Goal: Information Seeking & Learning: Learn about a topic

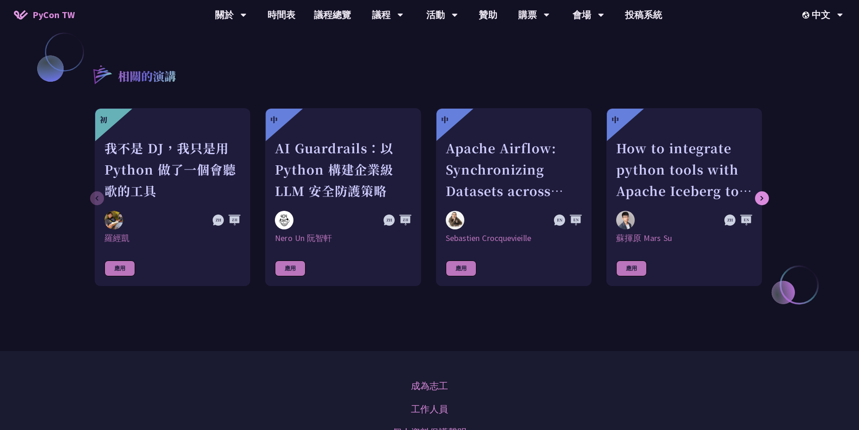
scroll to position [836, 0]
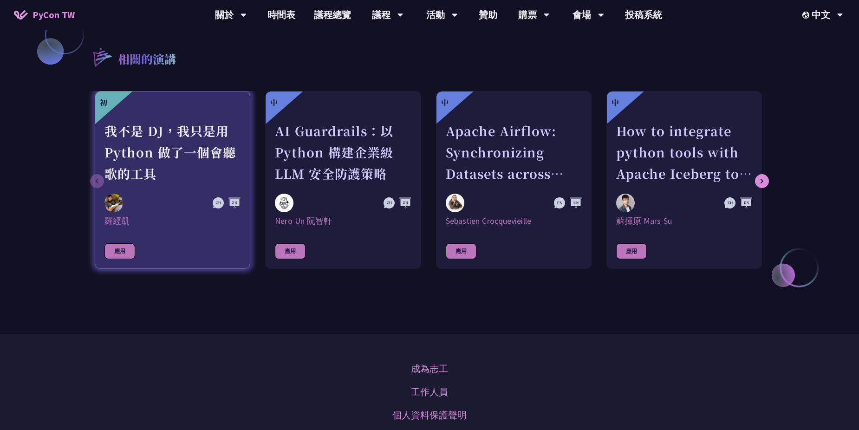
click at [159, 163] on div "我不是 DJ，我只是用 Python 做了一個會聽歌的工具" at bounding box center [172, 152] width 136 height 64
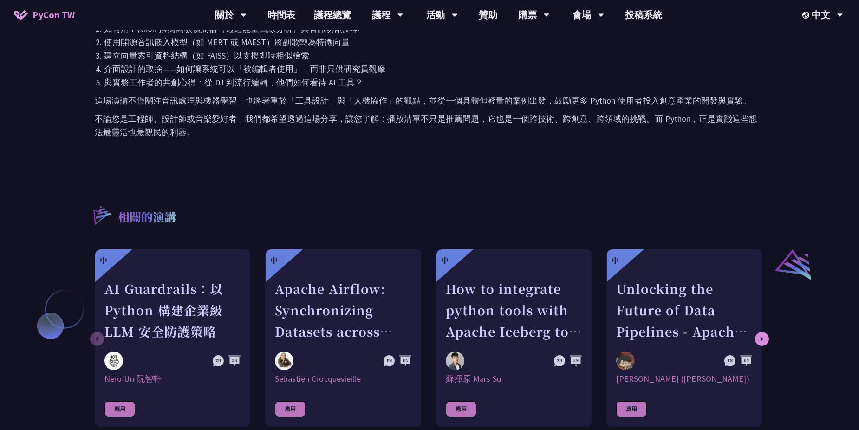
scroll to position [604, 0]
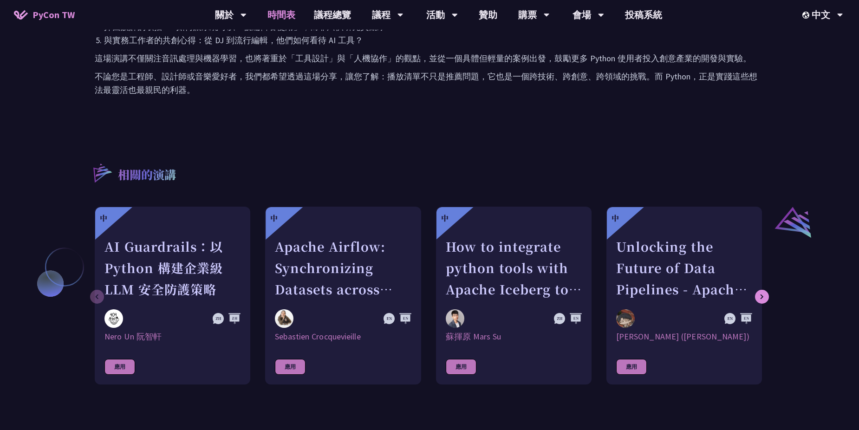
click at [279, 12] on link "時間表" at bounding box center [281, 15] width 46 height 30
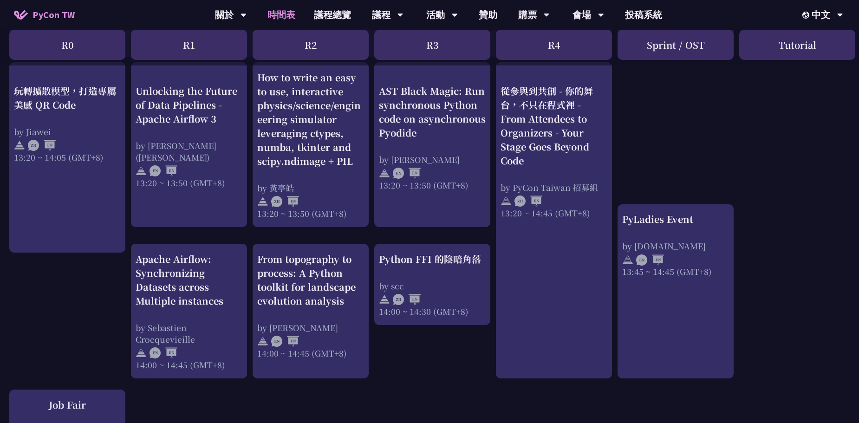
scroll to position [743, 0]
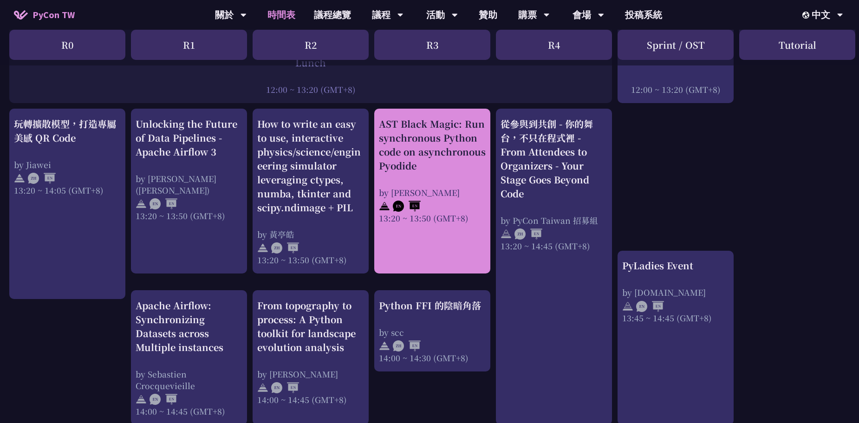
click at [433, 187] on div "by [PERSON_NAME]" at bounding box center [432, 193] width 107 height 12
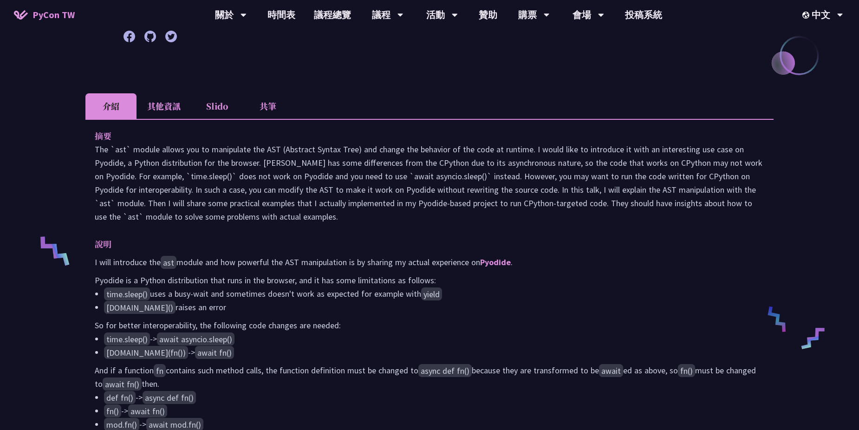
scroll to position [186, 0]
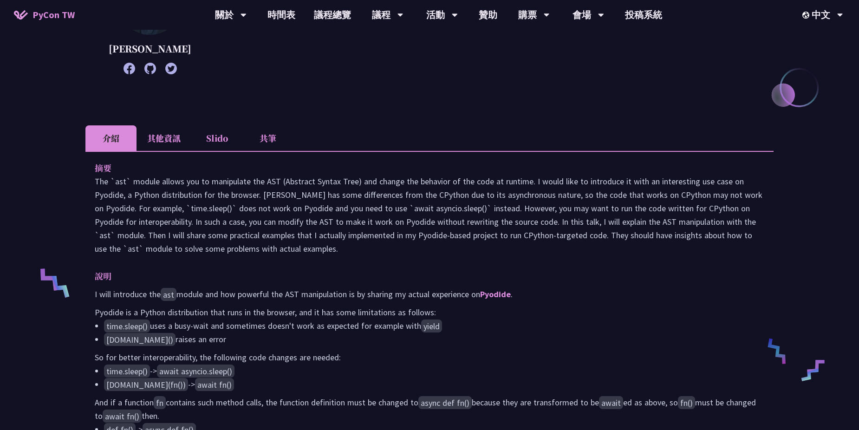
click at [161, 151] on li "其他資訊" at bounding box center [164, 138] width 55 height 26
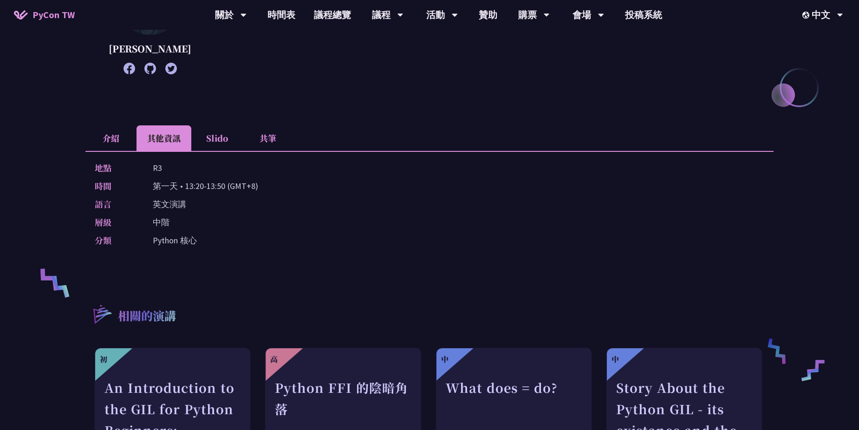
click at [218, 146] on li "Slido" at bounding box center [216, 138] width 51 height 26
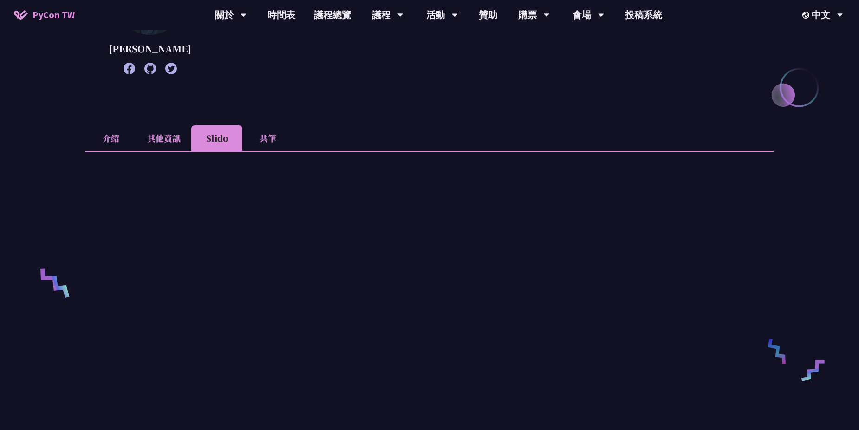
click at [268, 150] on li "共筆" at bounding box center [267, 138] width 51 height 26
click at [118, 143] on li "介紹" at bounding box center [110, 138] width 51 height 26
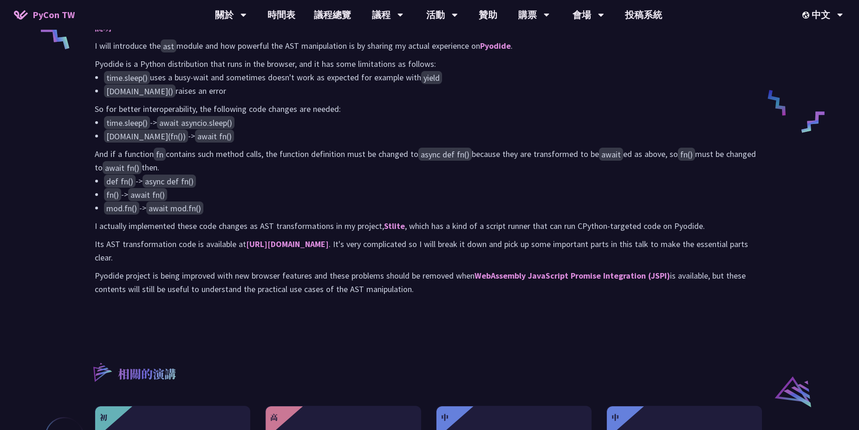
scroll to position [511, 0]
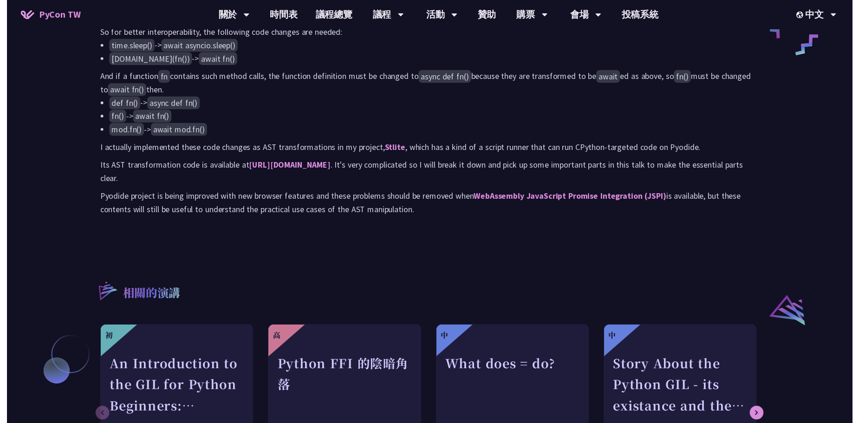
scroll to position [743, 0]
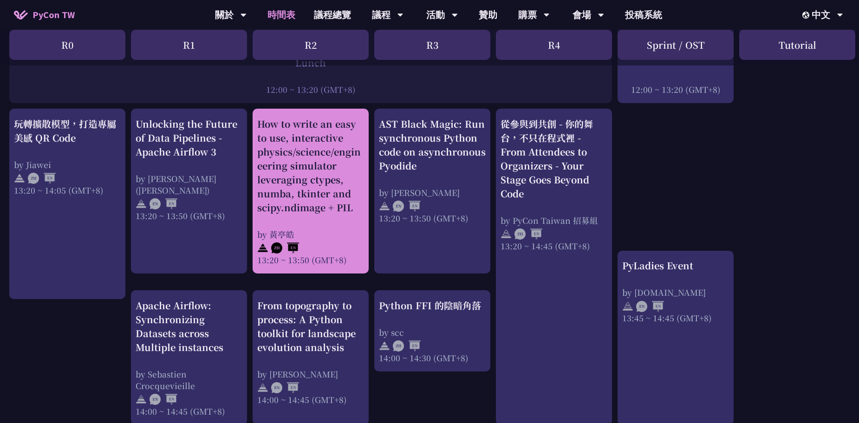
click at [331, 204] on div "How to write an easy to use, interactive physics/science/engineering simulator …" at bounding box center [310, 166] width 107 height 98
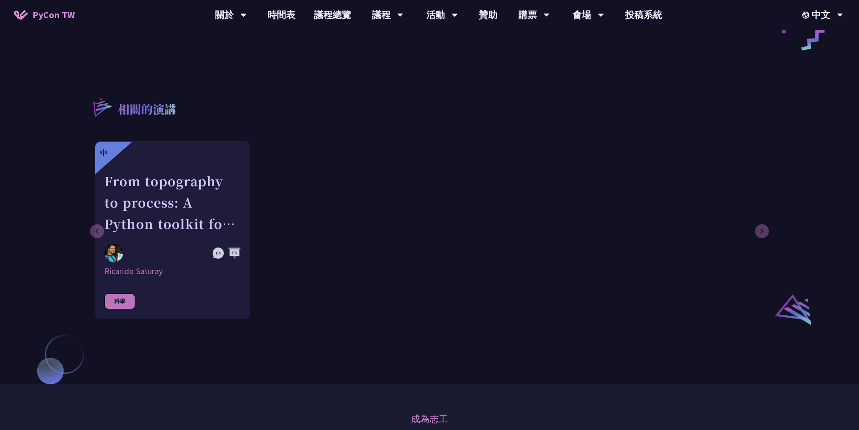
scroll to position [511, 0]
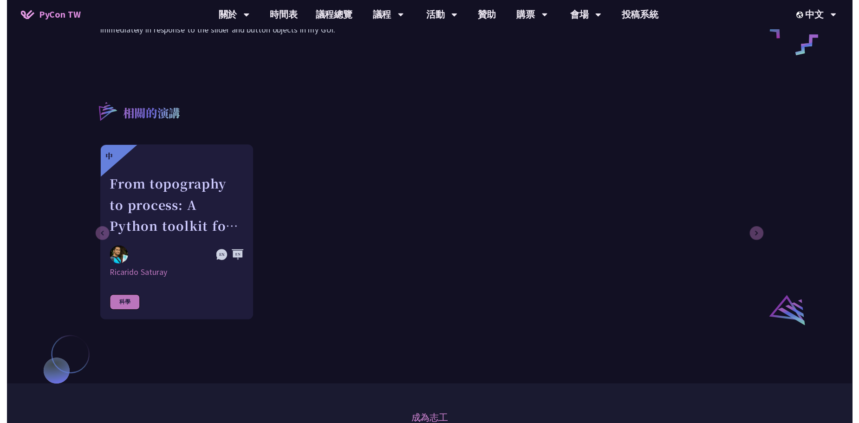
scroll to position [743, 0]
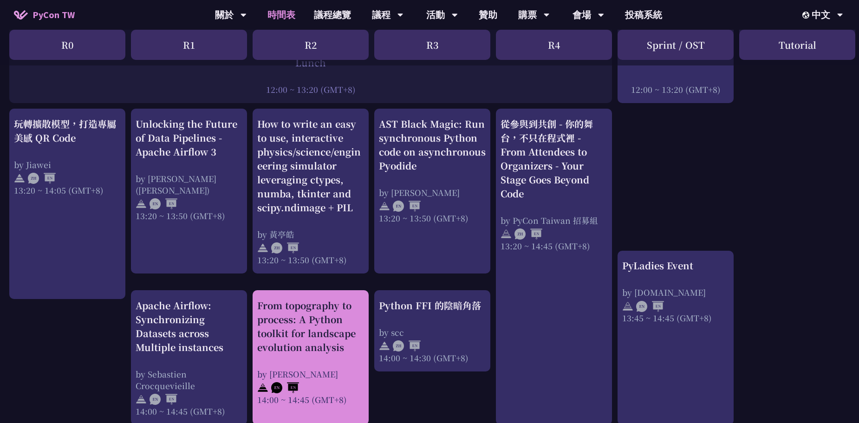
click at [326, 335] on div "From topography to process: A Python toolkit for landscape evolution analysis" at bounding box center [310, 327] width 107 height 56
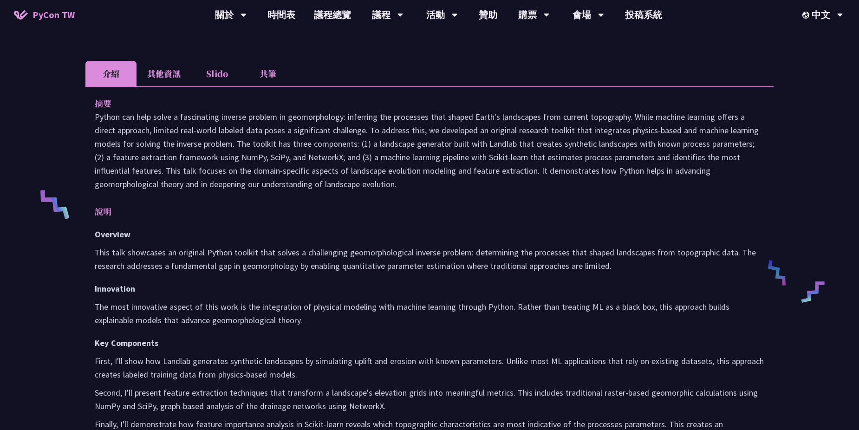
scroll to position [325, 0]
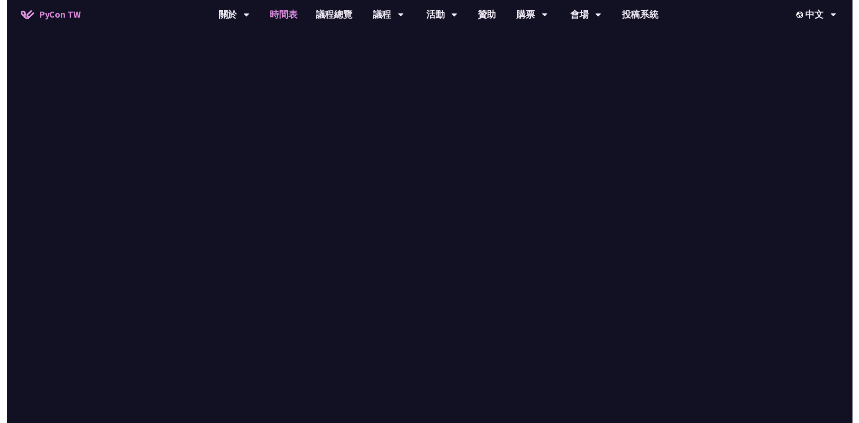
scroll to position [743, 0]
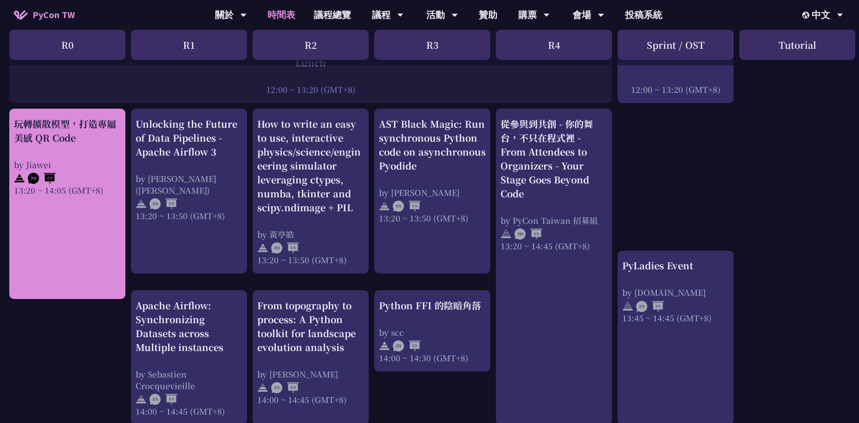
click at [77, 149] on div "玩轉擴散模型，打造專屬美感 QR Code by Jiawei 13:20 ~ 14:05 (GMT+8)" at bounding box center [67, 156] width 107 height 79
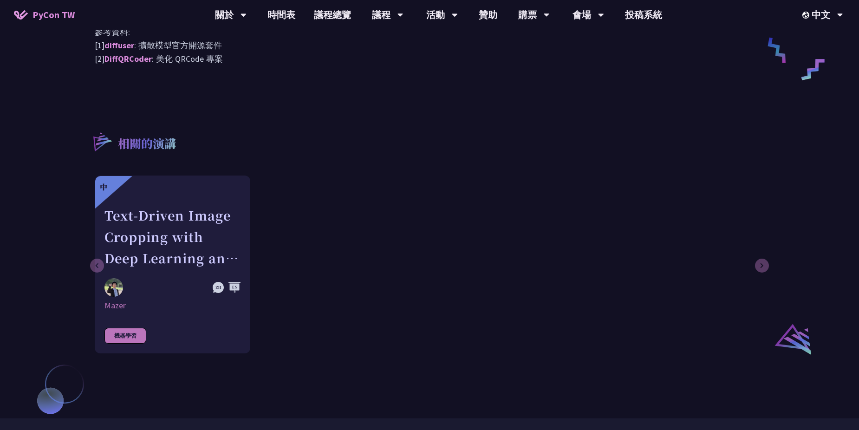
scroll to position [279, 0]
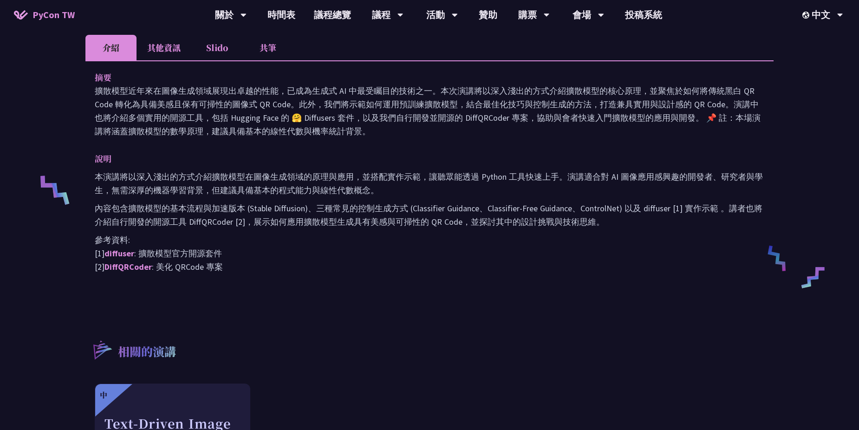
click at [189, 267] on p "參考資料: [1] diffuser : 擴散模型官方開源套件 [2] DiffQRCoder : 美化 QRCode 專案" at bounding box center [430, 253] width 670 height 40
click at [143, 265] on link "DiffQRCoder" at bounding box center [127, 266] width 47 height 11
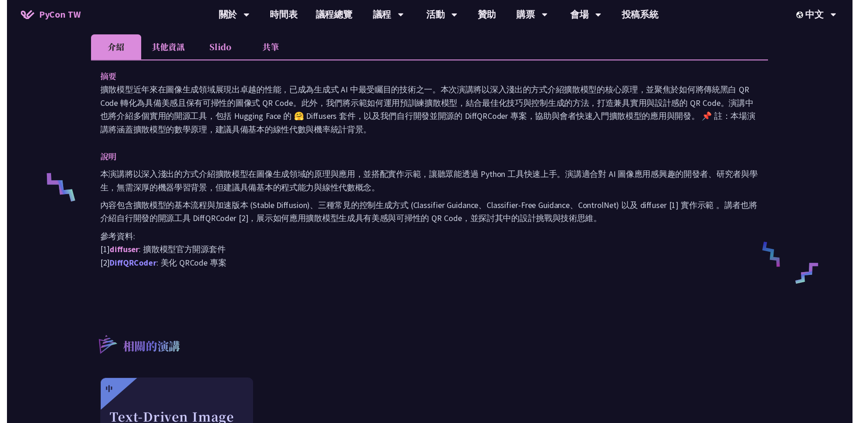
scroll to position [743, 0]
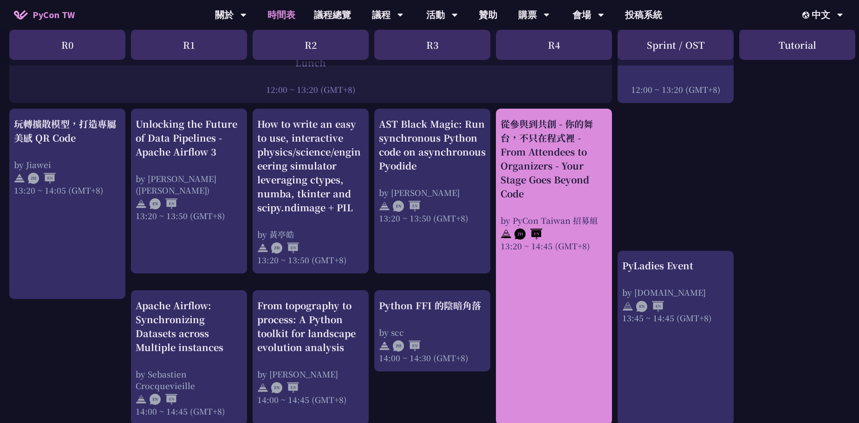
click at [561, 181] on div "從參與到共創 - 你的舞台，不只在程式裡 - From Attendees to Organizers - Your Stage Goes Beyond Co…" at bounding box center [554, 159] width 107 height 84
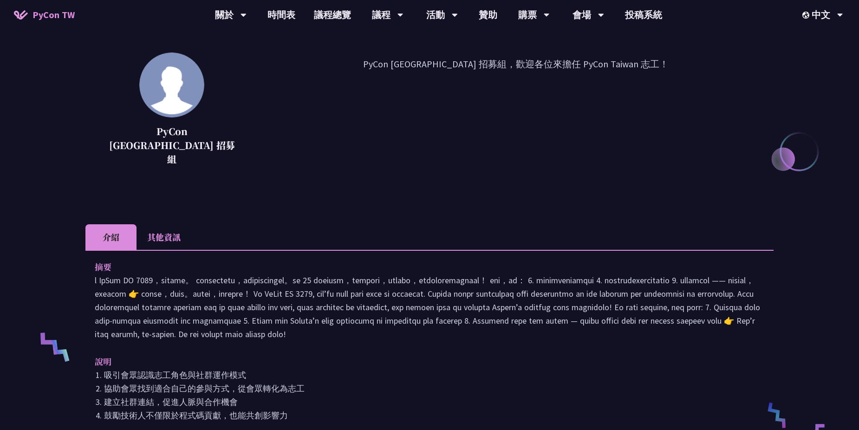
scroll to position [139, 0]
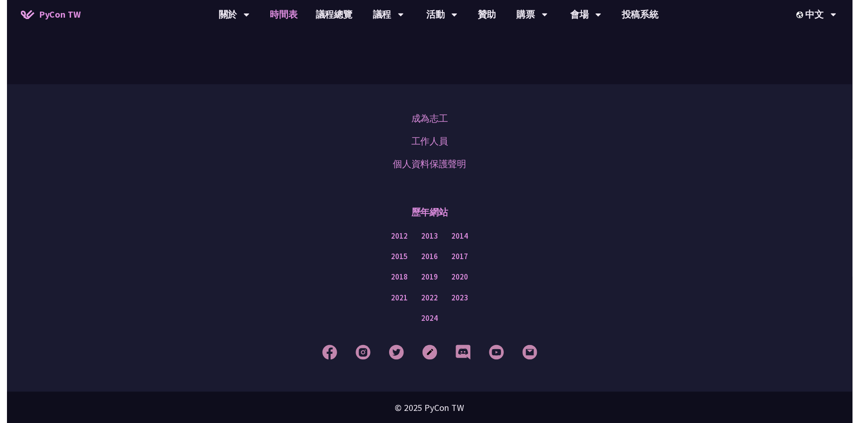
scroll to position [743, 0]
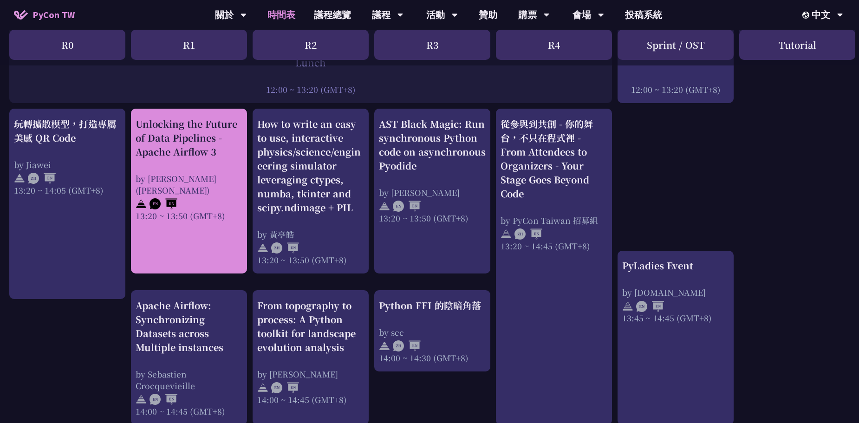
click at [214, 175] on div "by [PERSON_NAME] ([PERSON_NAME])" at bounding box center [189, 184] width 107 height 23
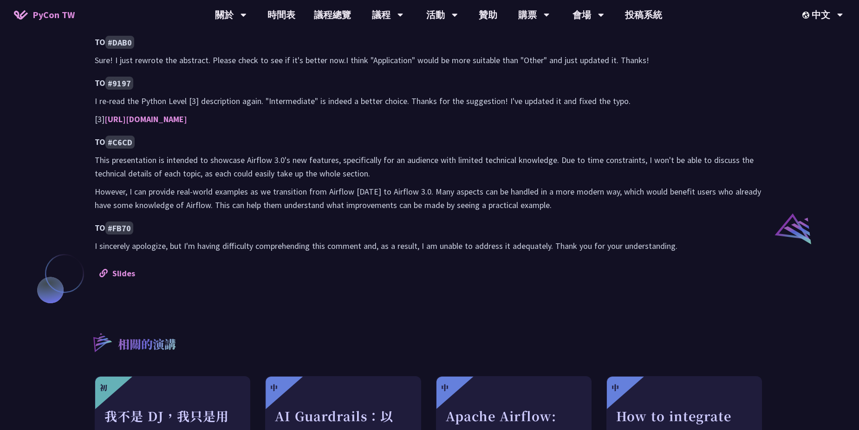
scroll to position [604, 0]
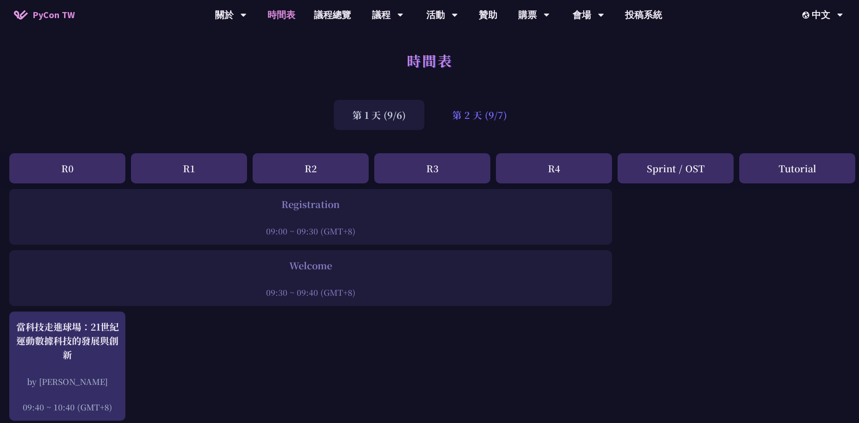
click at [474, 114] on div "第 2 天 (9/7)" at bounding box center [480, 115] width 92 height 30
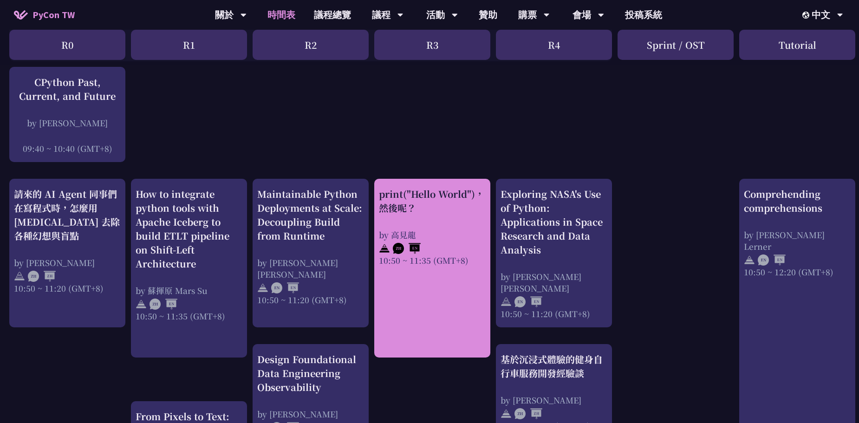
scroll to position [232, 0]
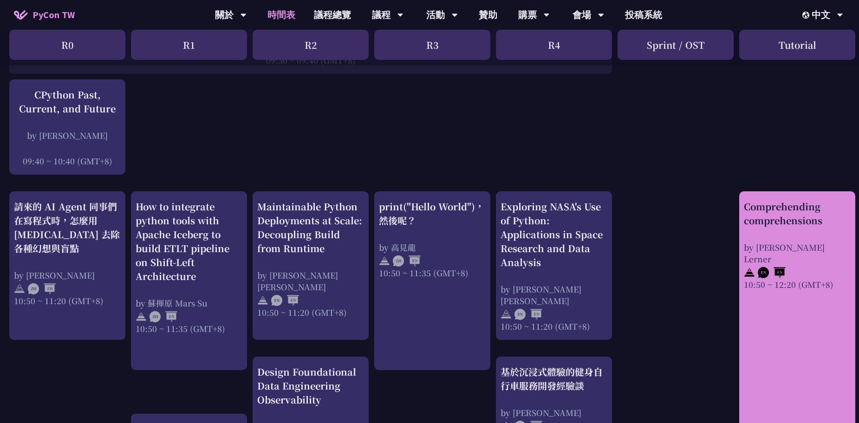
click at [784, 227] on div "Comprehending comprehensions" at bounding box center [797, 214] width 107 height 28
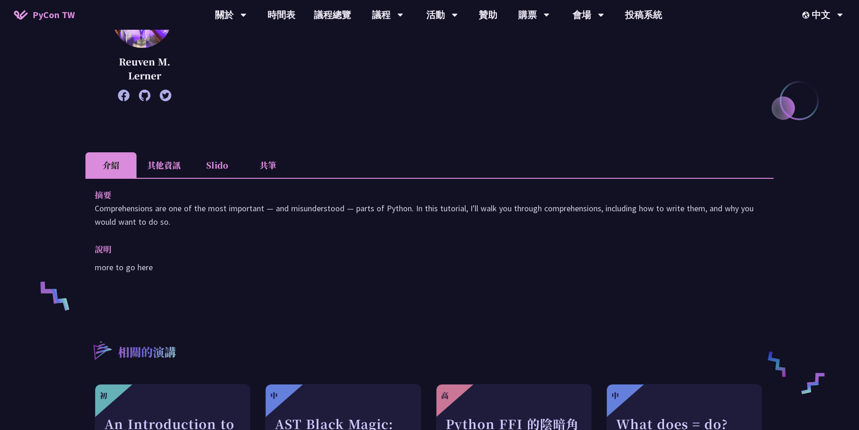
scroll to position [186, 0]
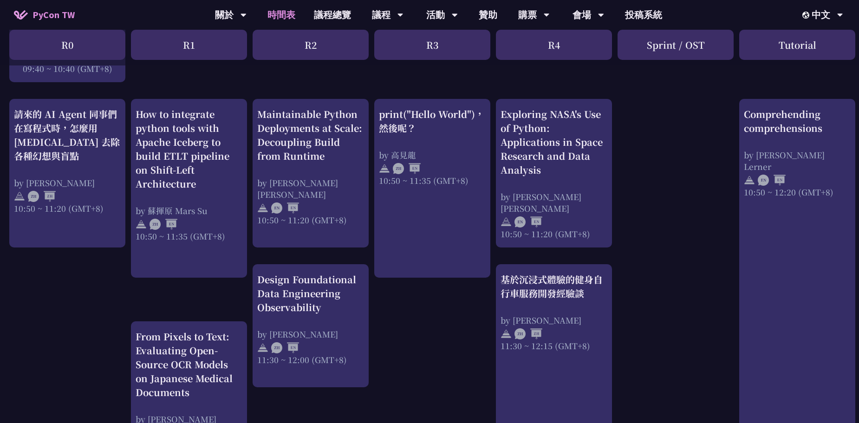
scroll to position [325, 0]
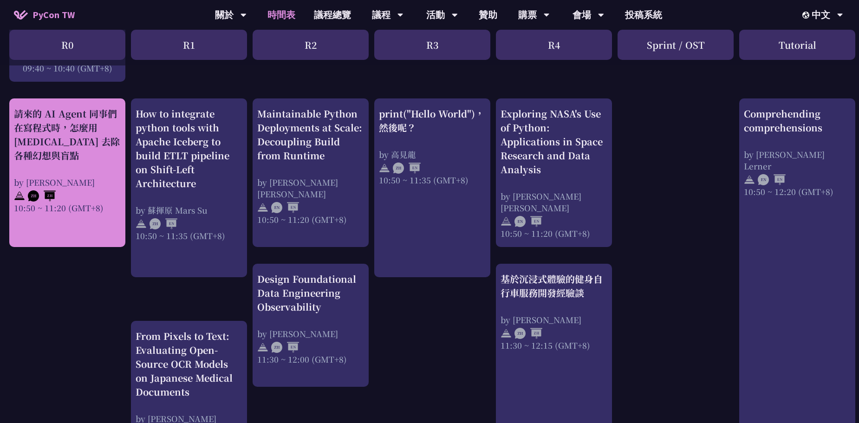
click at [91, 165] on div "請來的 AI Agent 同事們在寫程式時，怎麼用 [MEDICAL_DATA] 去除各種幻想與盲點 by [PERSON_NAME] 10:50 ~ 11:…" at bounding box center [67, 160] width 107 height 107
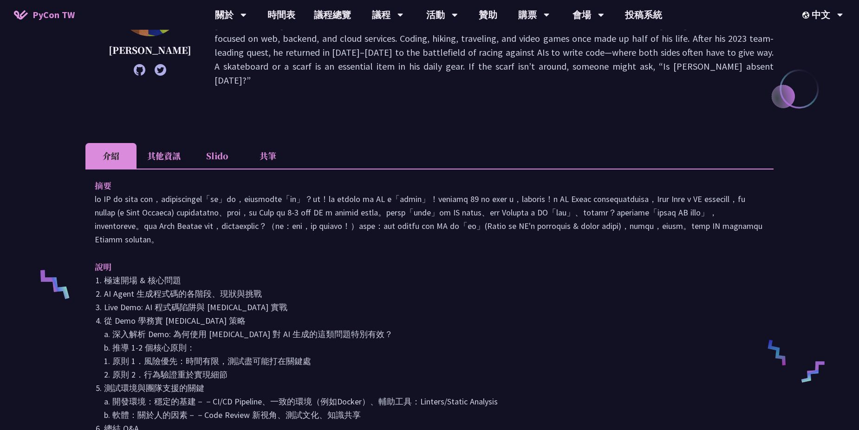
scroll to position [186, 0]
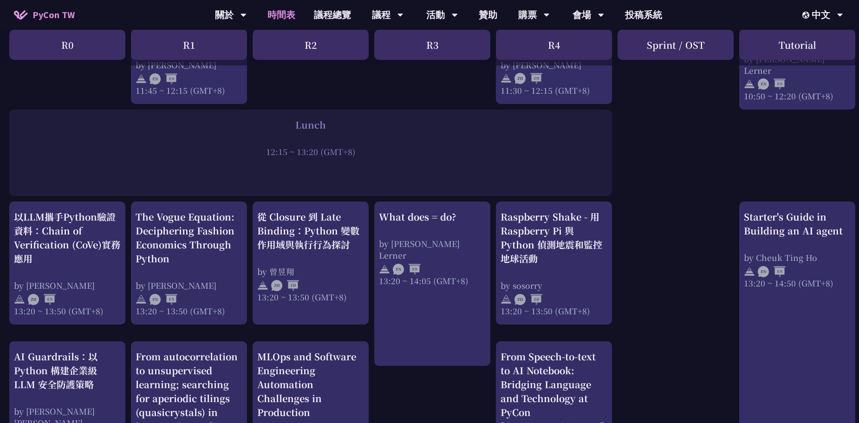
scroll to position [697, 0]
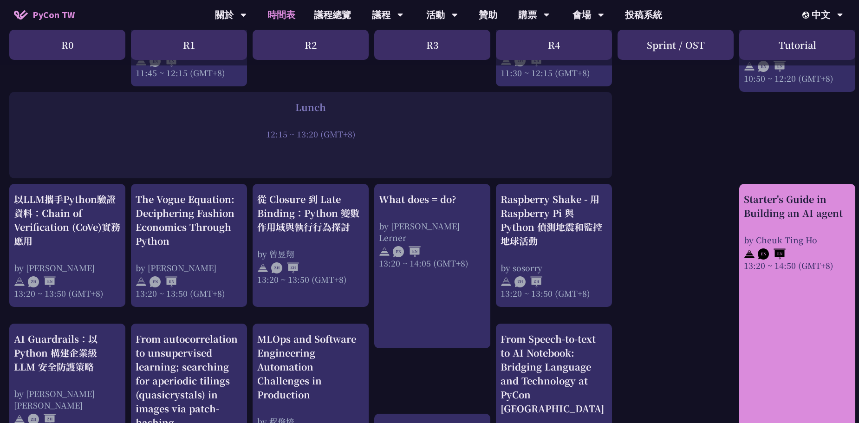
click at [792, 338] on link "Starter's Guide in Building an AI agent by [PERSON_NAME] 13:20 ~ 14:50 (GMT+8)" at bounding box center [797, 352] width 107 height 320
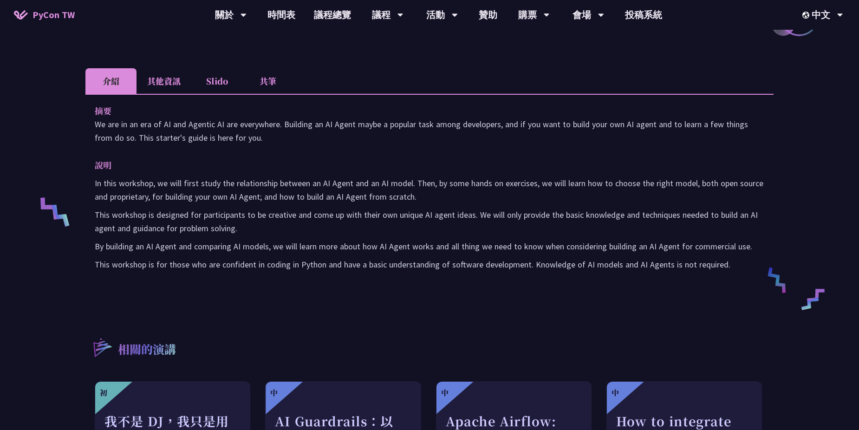
scroll to position [279, 0]
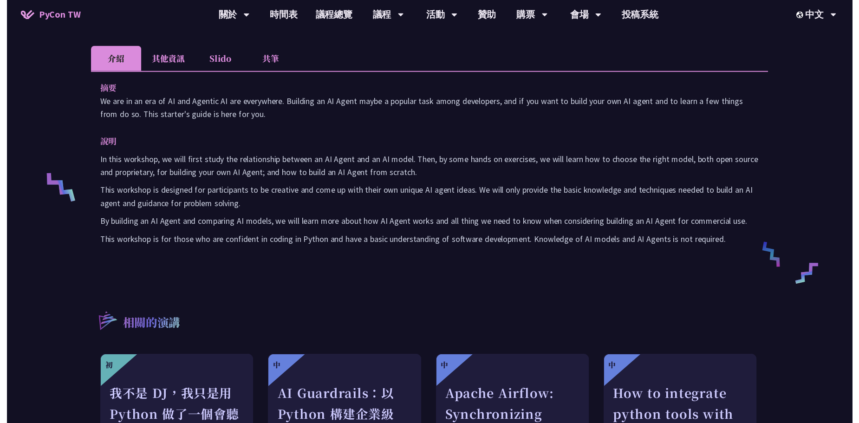
scroll to position [697, 0]
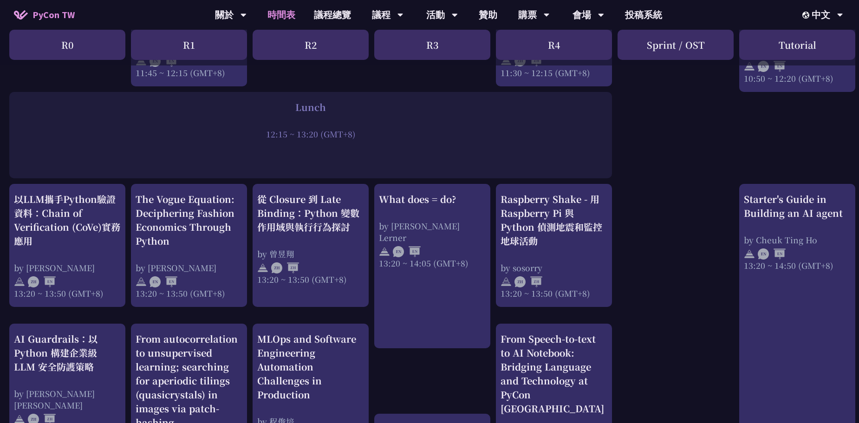
click at [681, 298] on div "print("Hello World")，然後呢？ by [PERSON_NAME] 10:50 ~ 11:35 (GMT+8) What does = do…" at bounding box center [493, 214] width 986 height 1444
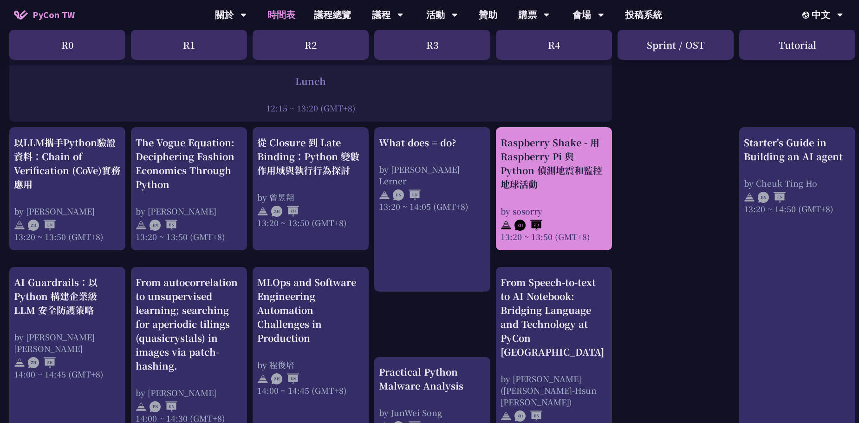
scroll to position [789, 0]
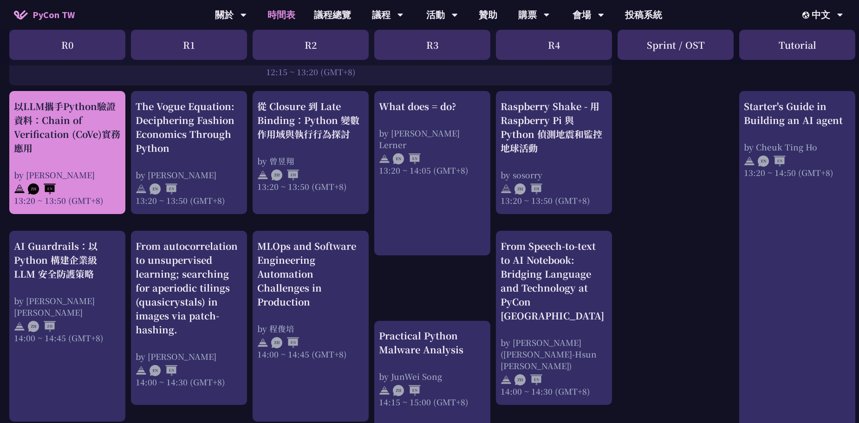
click at [86, 130] on div "以LLM攜手Python驗證資料：Chain of Verification (CoVe)實務應用" at bounding box center [67, 127] width 107 height 56
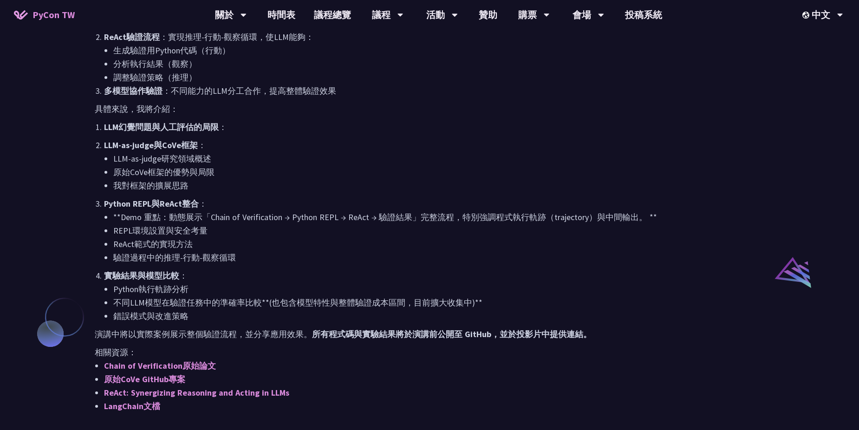
scroll to position [604, 0]
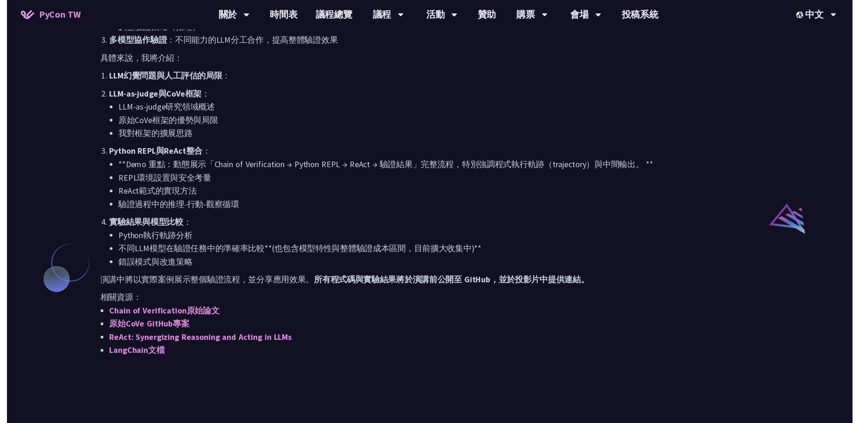
scroll to position [789, 0]
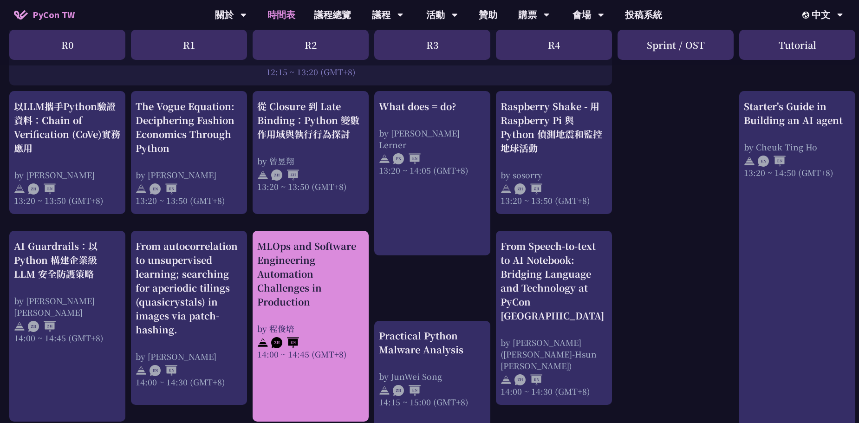
click at [324, 295] on div "MLOps and Software Engineering Automation Challenges in Production" at bounding box center [310, 274] width 107 height 70
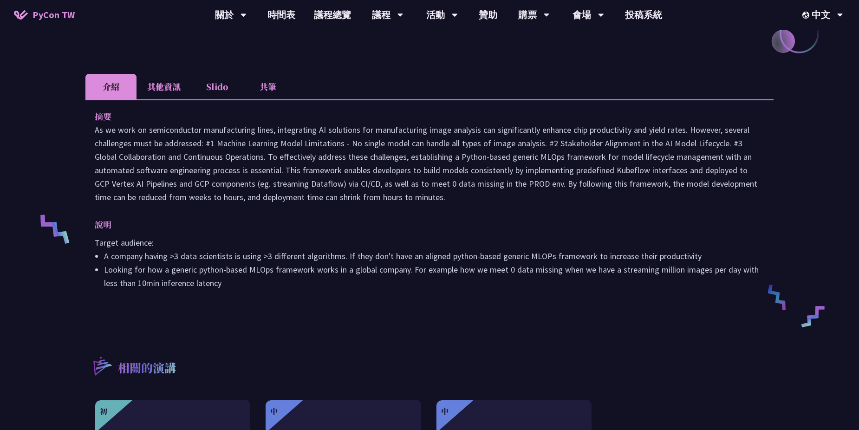
scroll to position [279, 0]
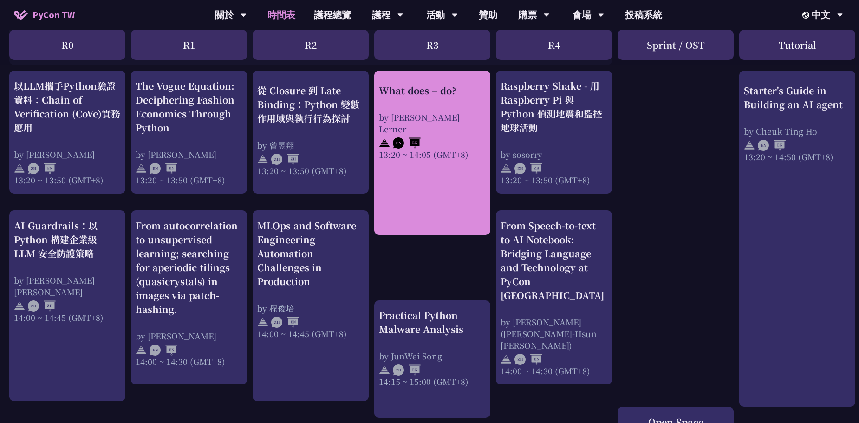
scroll to position [789, 0]
